Goal: Communication & Community: Participate in discussion

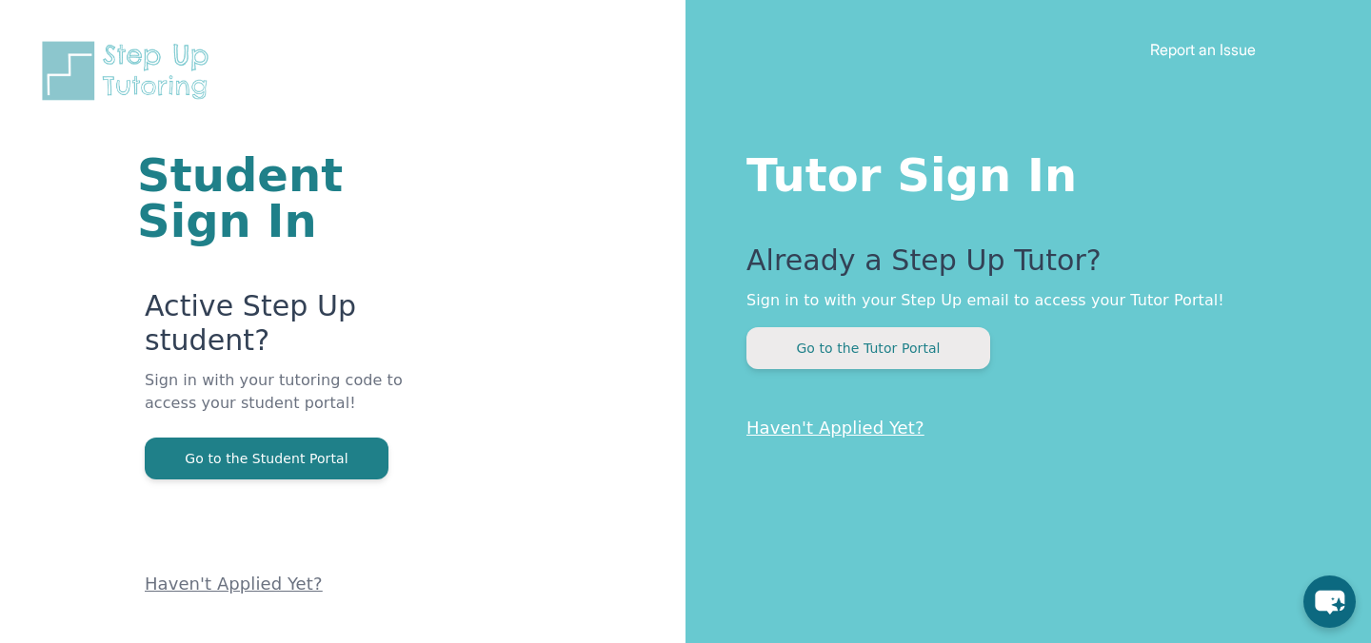
click at [852, 337] on button "Go to the Tutor Portal" at bounding box center [868, 348] width 244 height 42
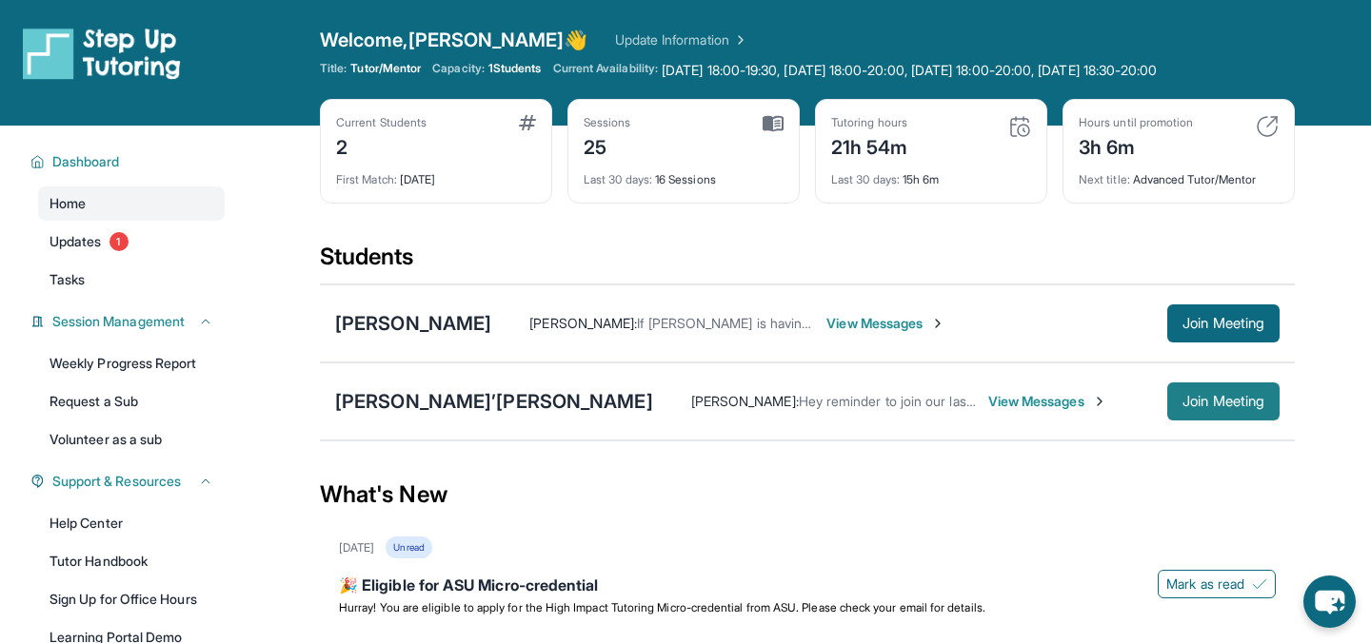
click at [1258, 396] on span "Join Meeting" at bounding box center [1223, 401] width 82 height 11
click at [988, 399] on span "View Messages" at bounding box center [1047, 401] width 119 height 19
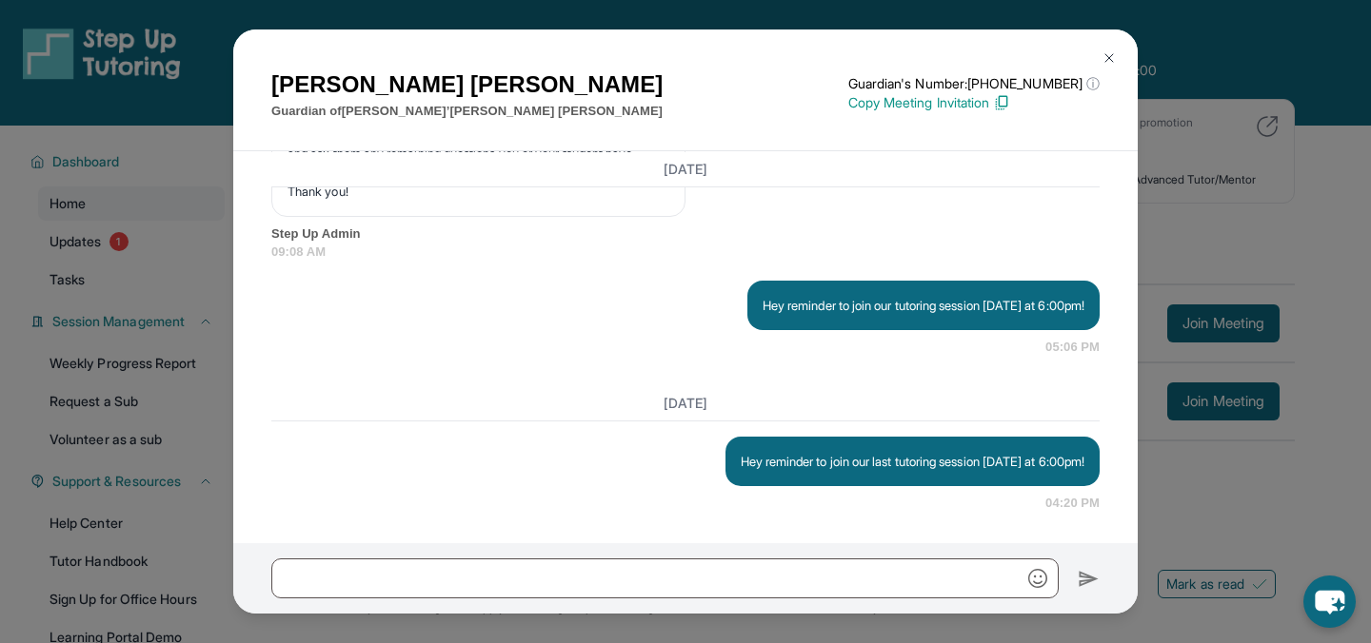
scroll to position [14822, 0]
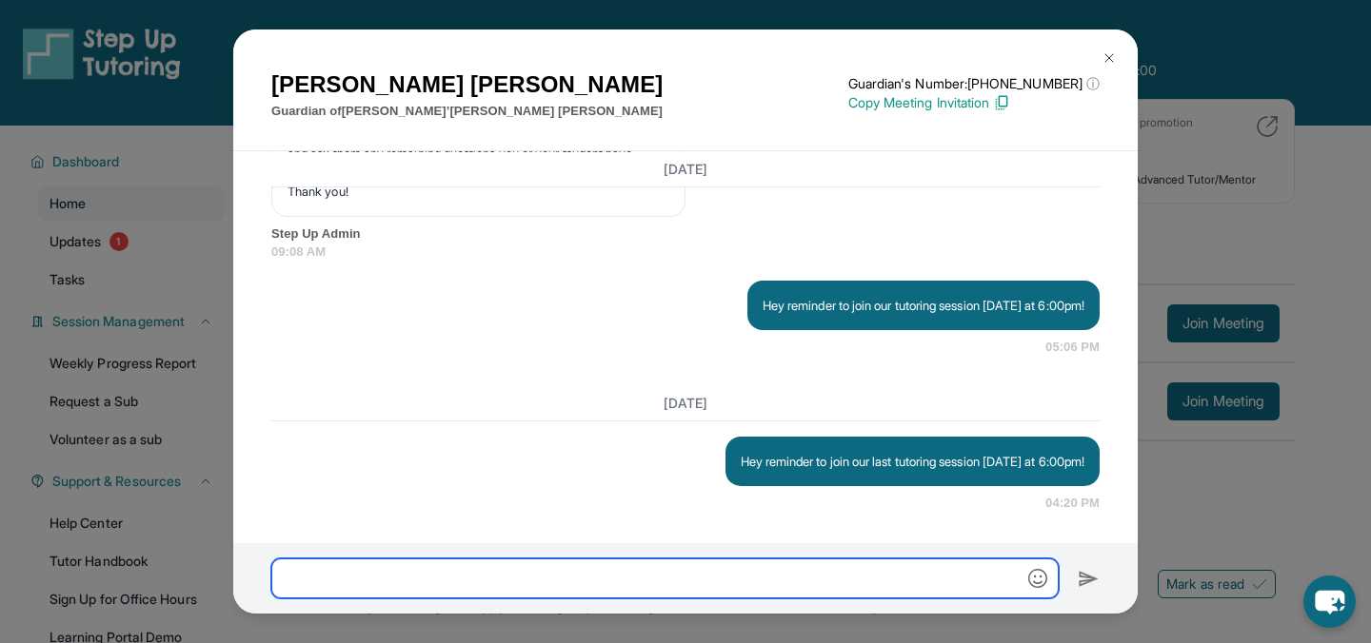
click at [630, 588] on input "text" at bounding box center [664, 579] width 787 height 40
type input "*"
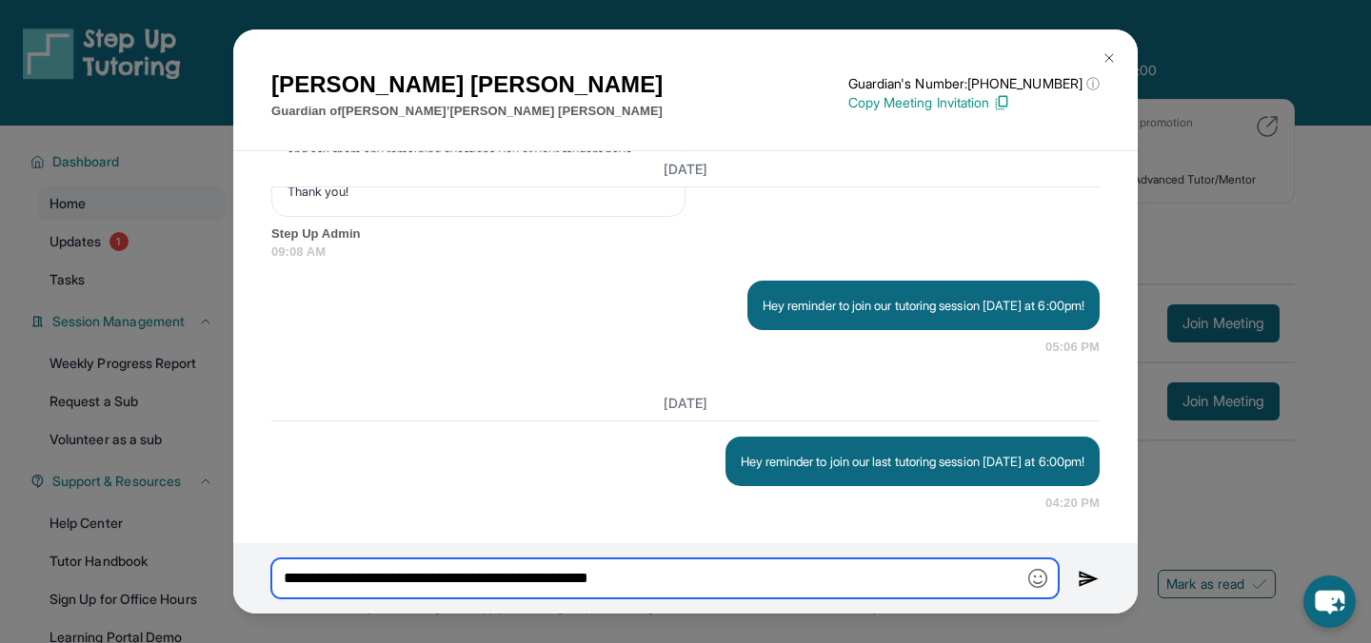
type input "**********"
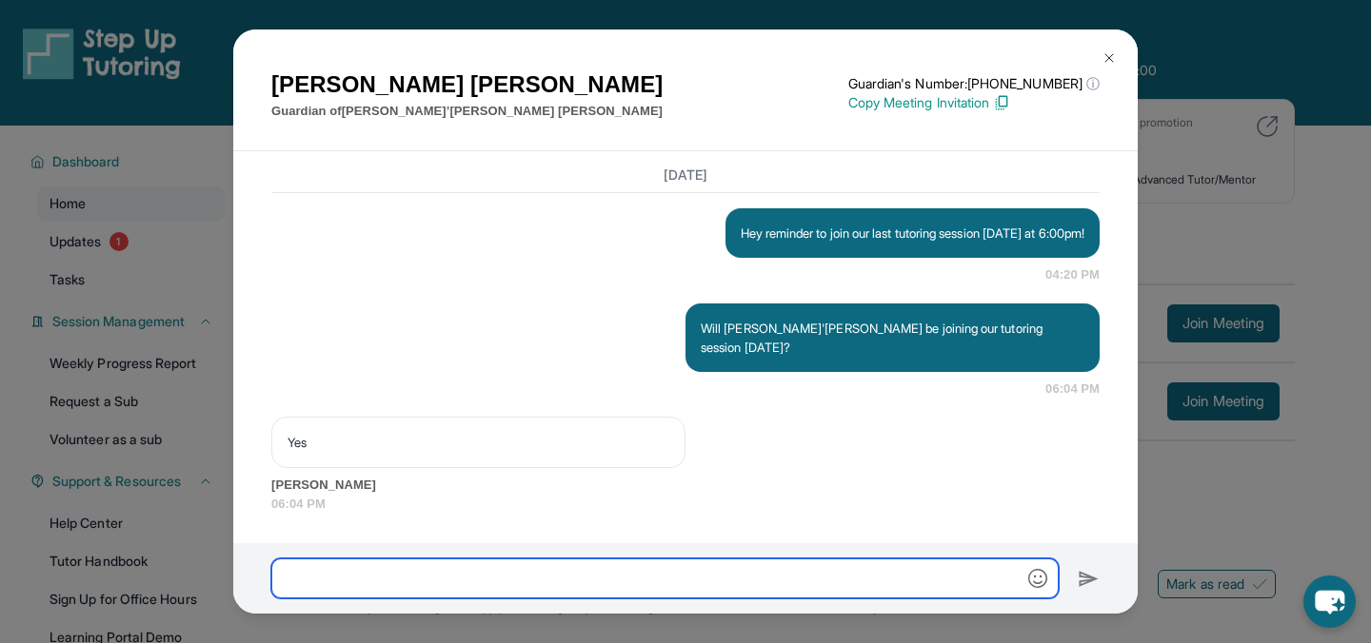
scroll to position [15031, 0]
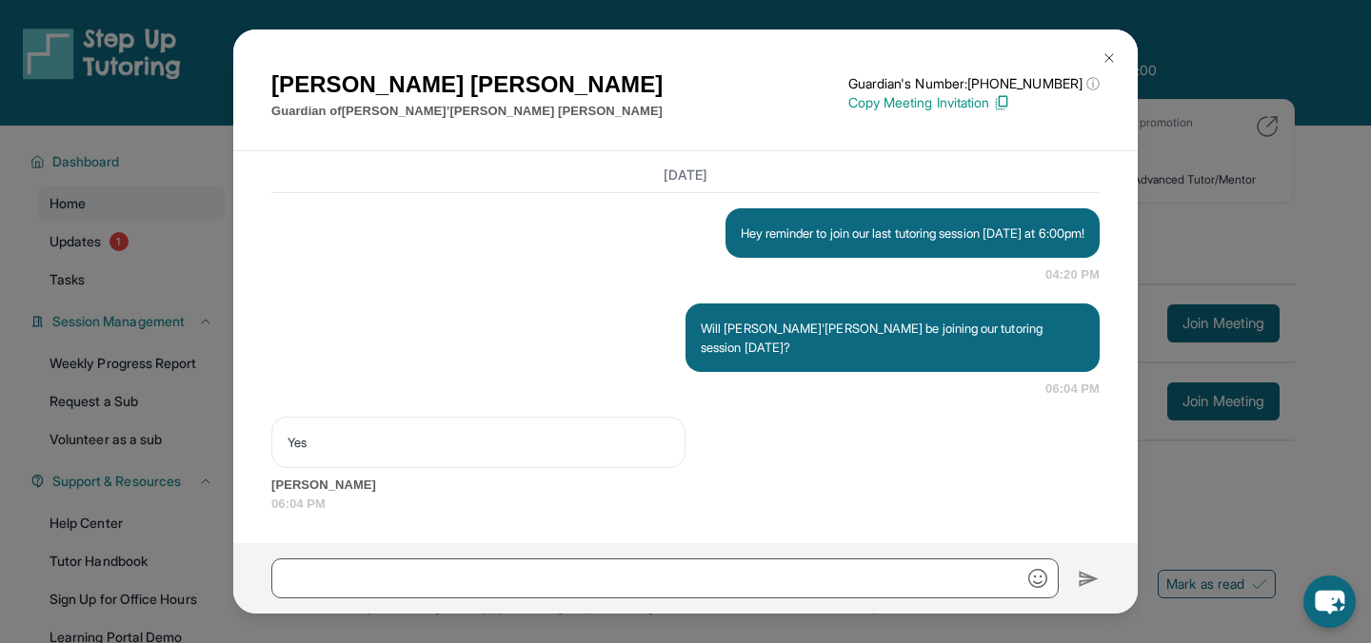
click at [1102, 50] on img at bounding box center [1108, 57] width 15 height 15
